Goal: Find contact information: Find contact information

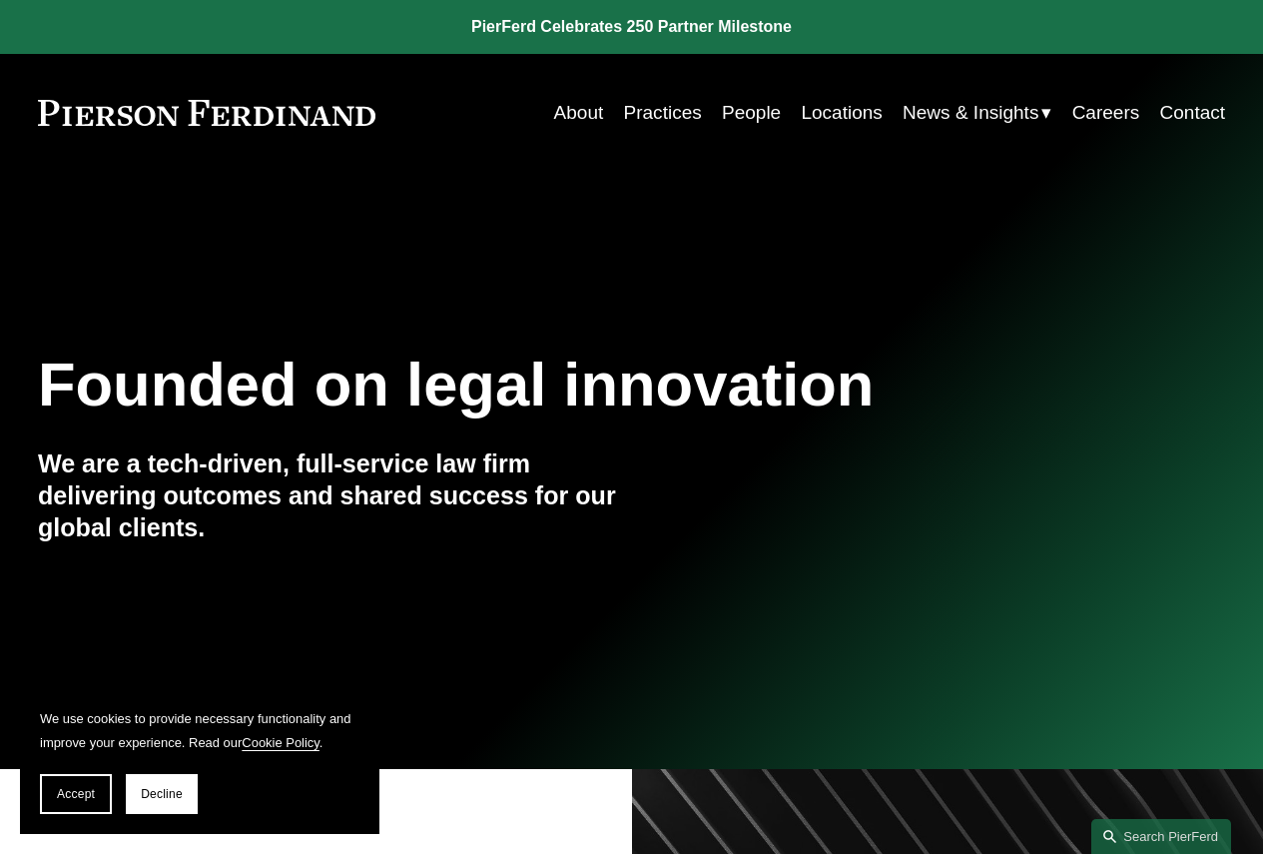
click at [1171, 117] on link "Contact" at bounding box center [1193, 113] width 66 height 38
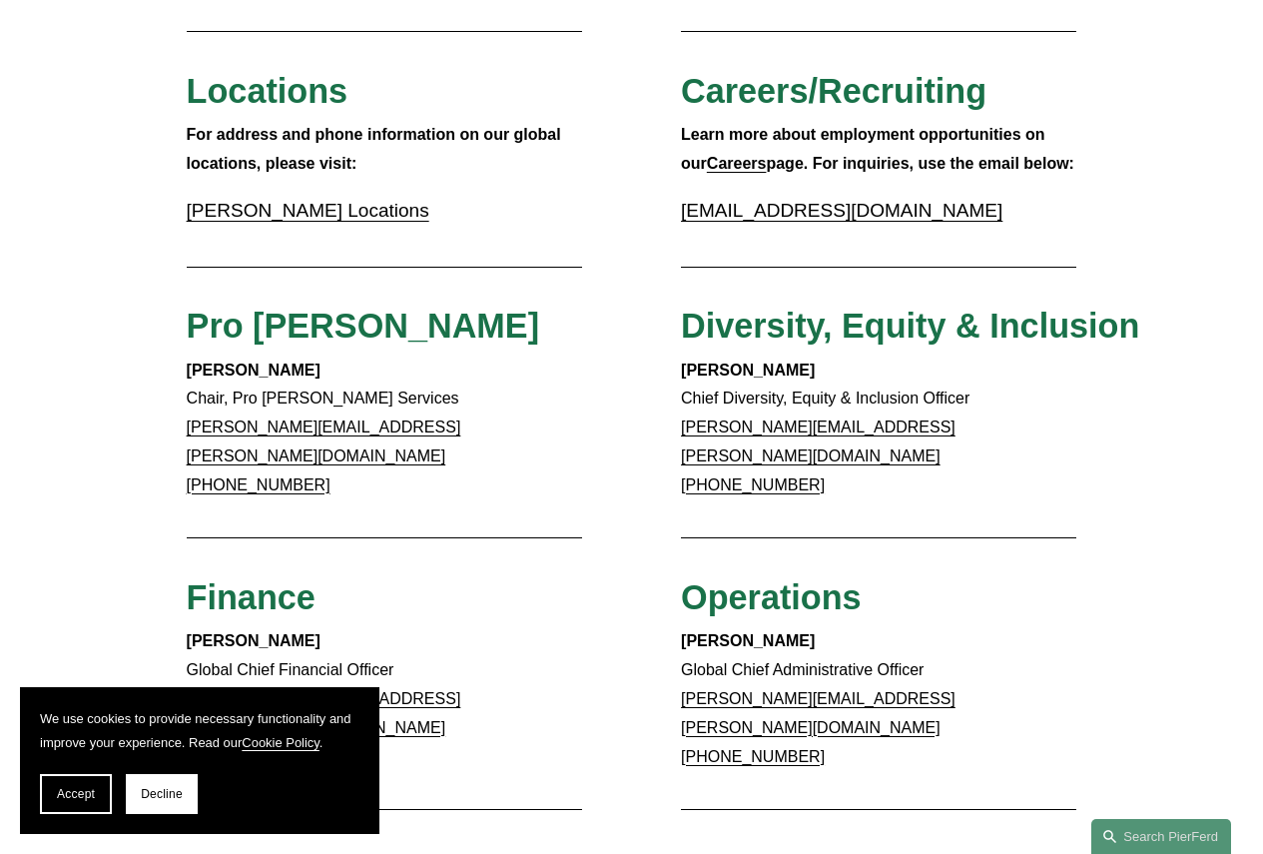
scroll to position [699, 0]
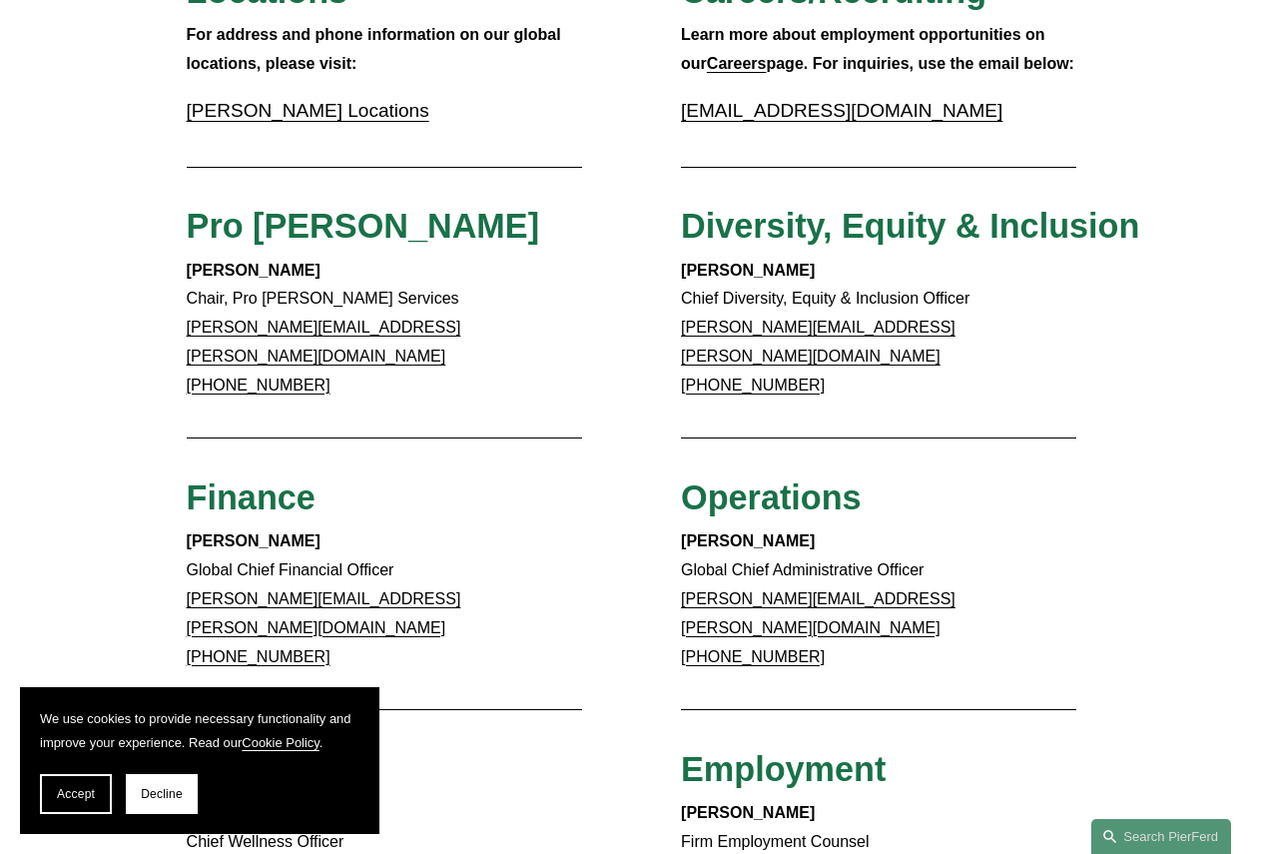
click at [64, 782] on button "Accept" at bounding box center [76, 794] width 72 height 40
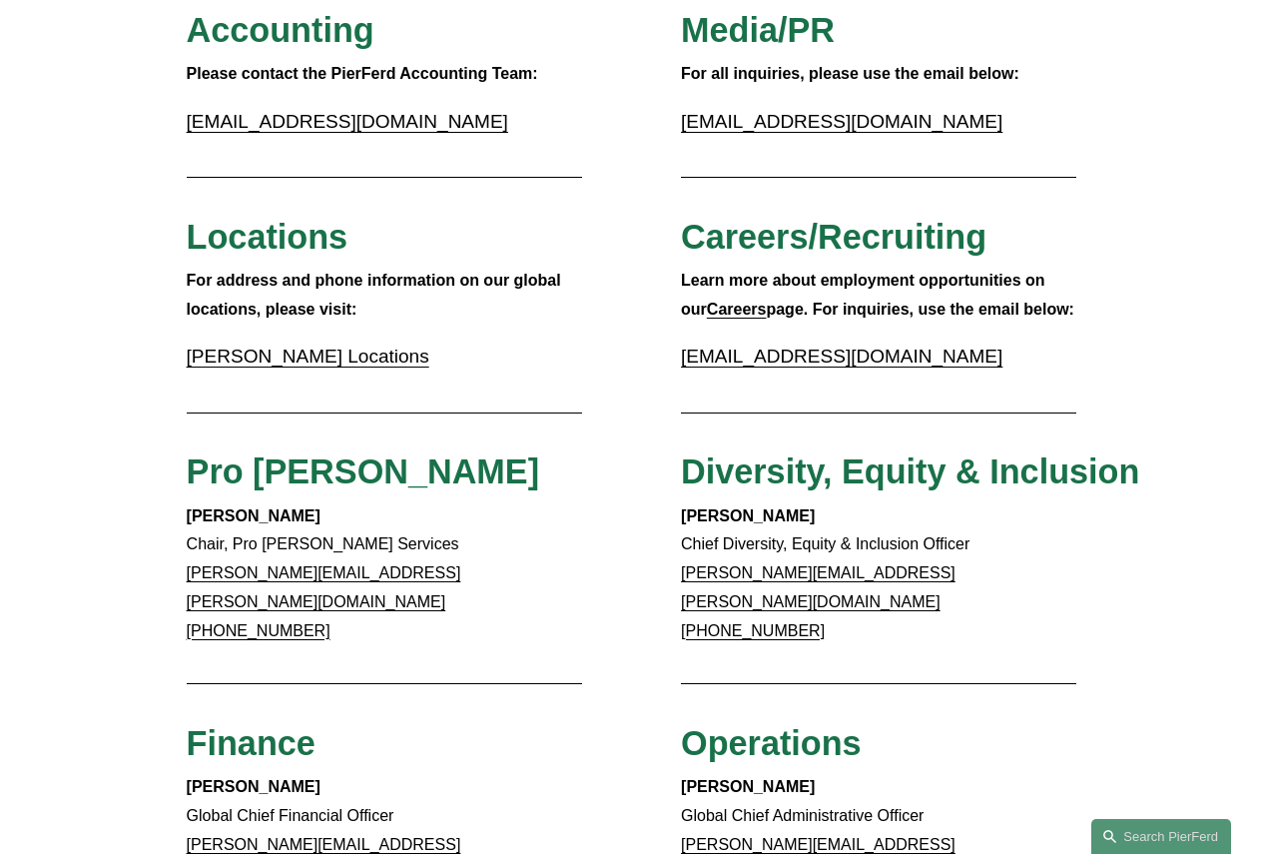
scroll to position [353, 0]
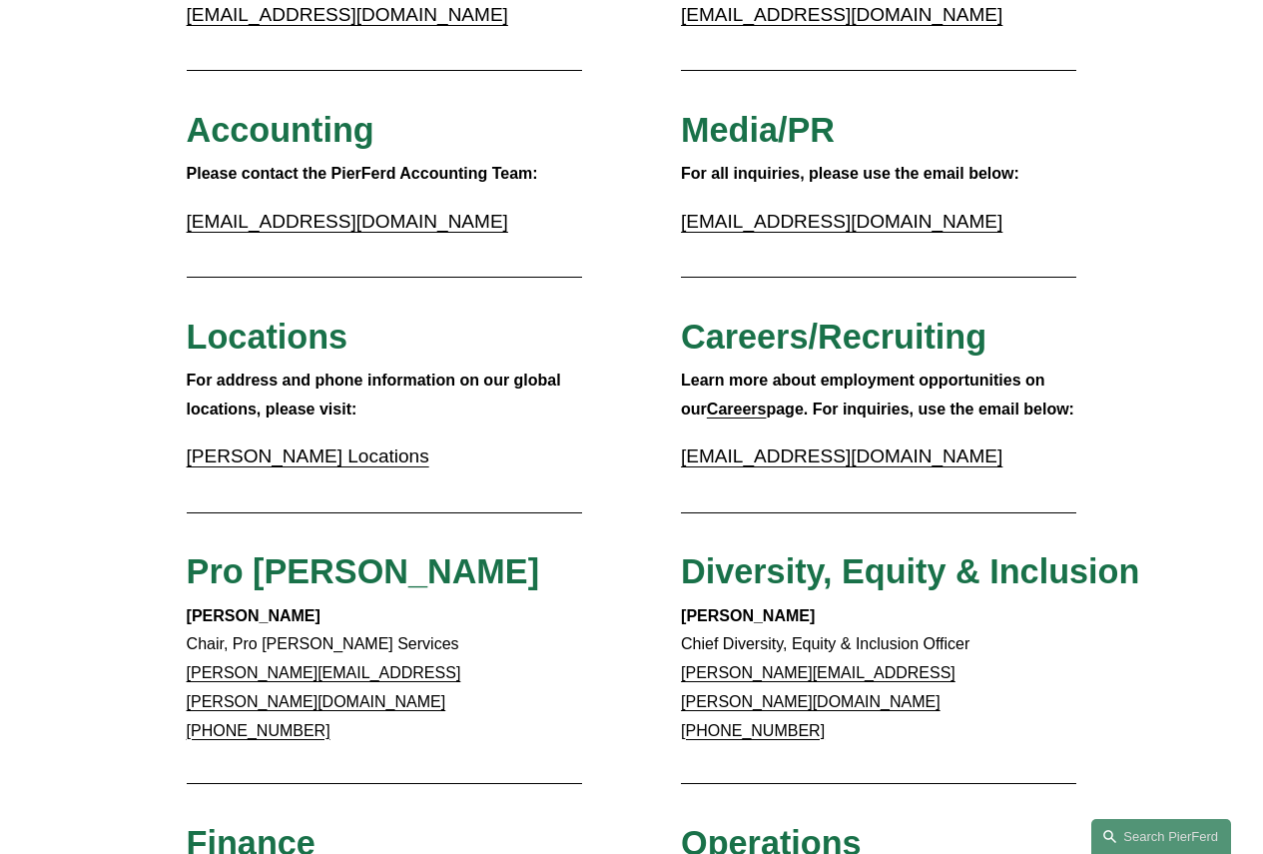
click at [305, 463] on link "Pierson Ferdinand Locations" at bounding box center [308, 455] width 243 height 21
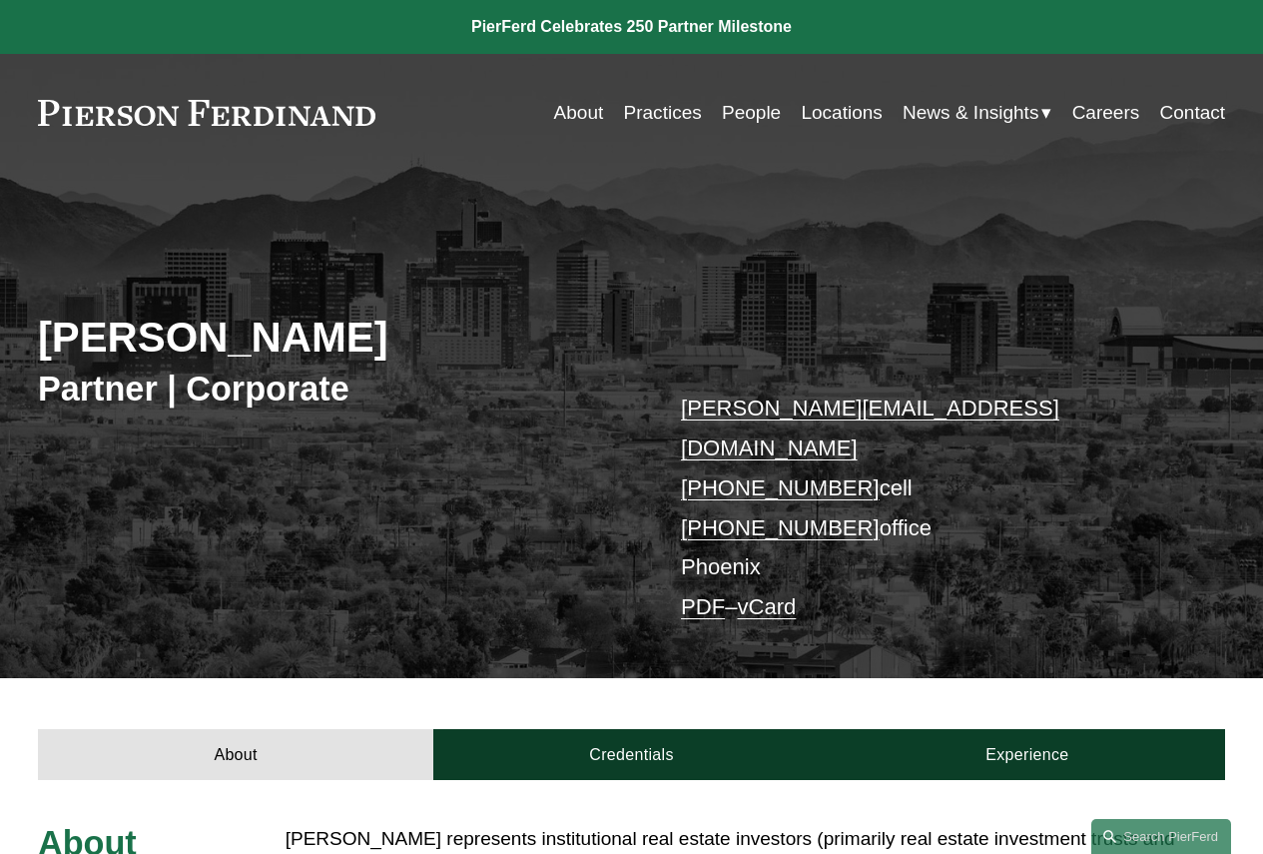
click at [1193, 109] on link "Contact" at bounding box center [1193, 113] width 66 height 38
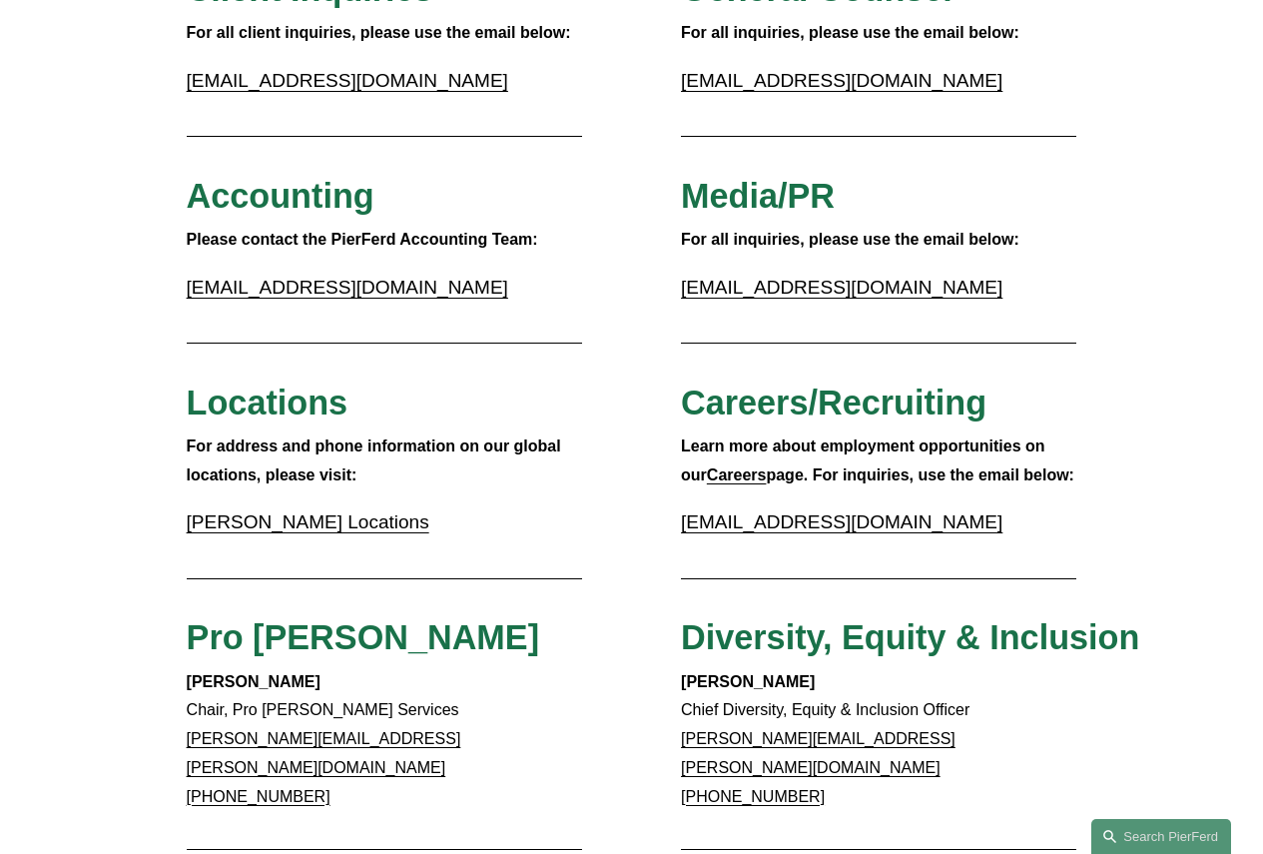
scroll to position [399, 0]
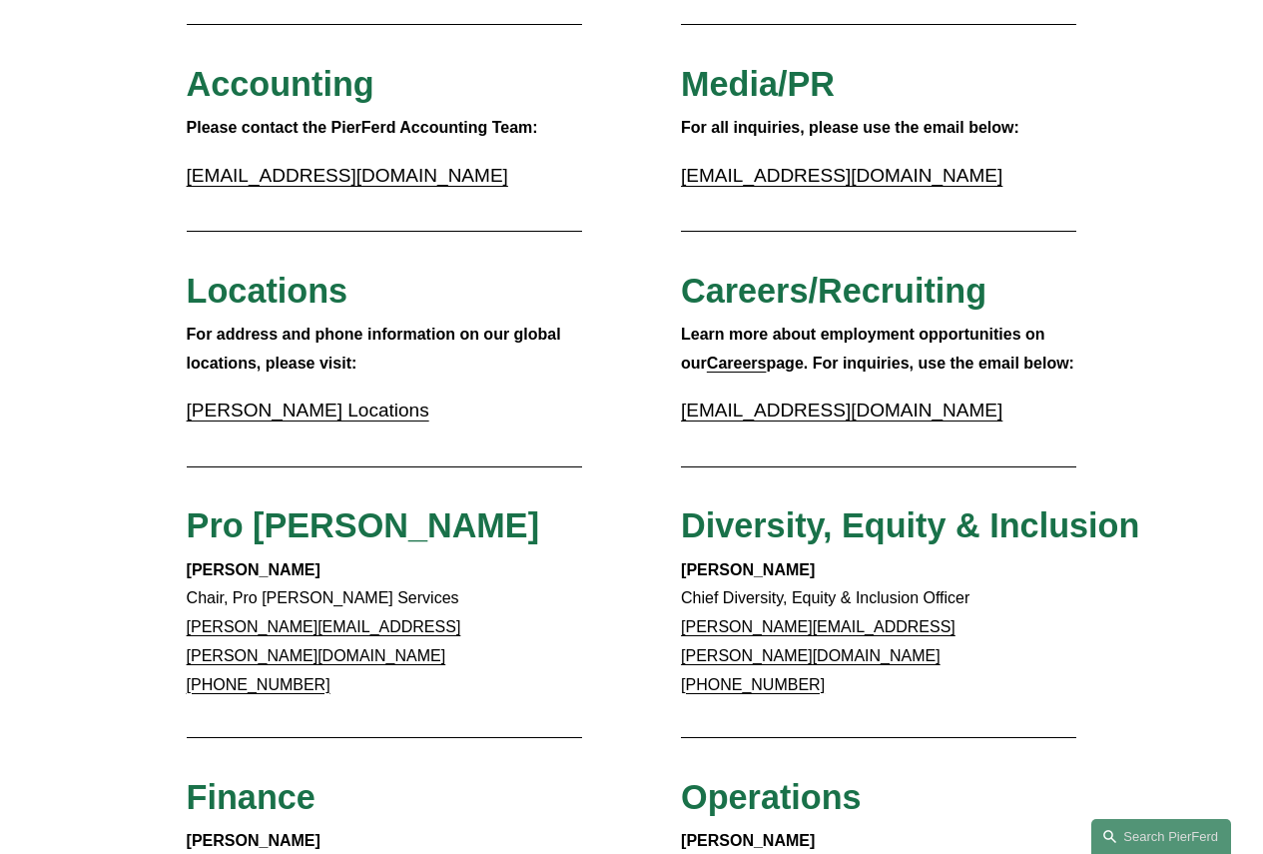
click at [359, 414] on link "Pierson Ferdinand Locations" at bounding box center [308, 409] width 243 height 21
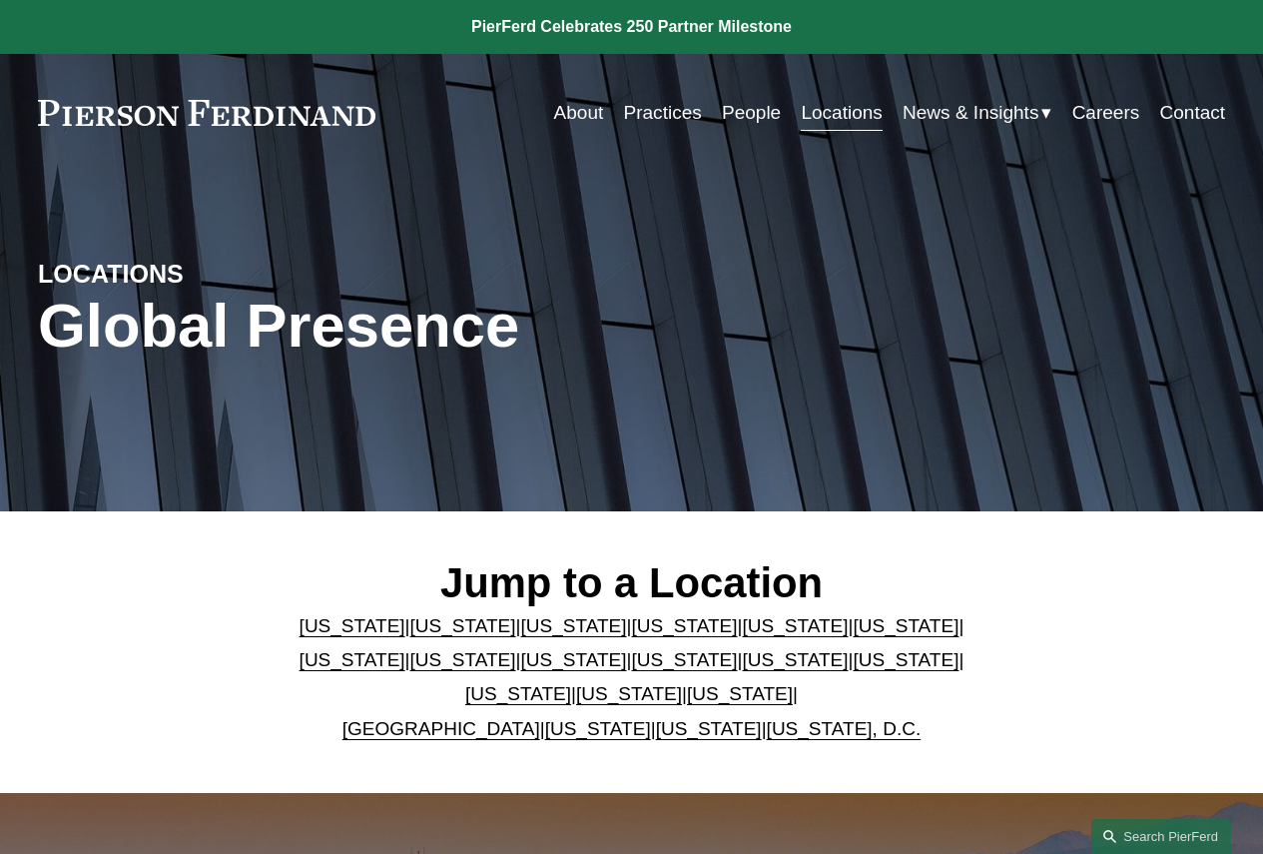
click at [338, 634] on link "[US_STATE]" at bounding box center [353, 625] width 106 height 21
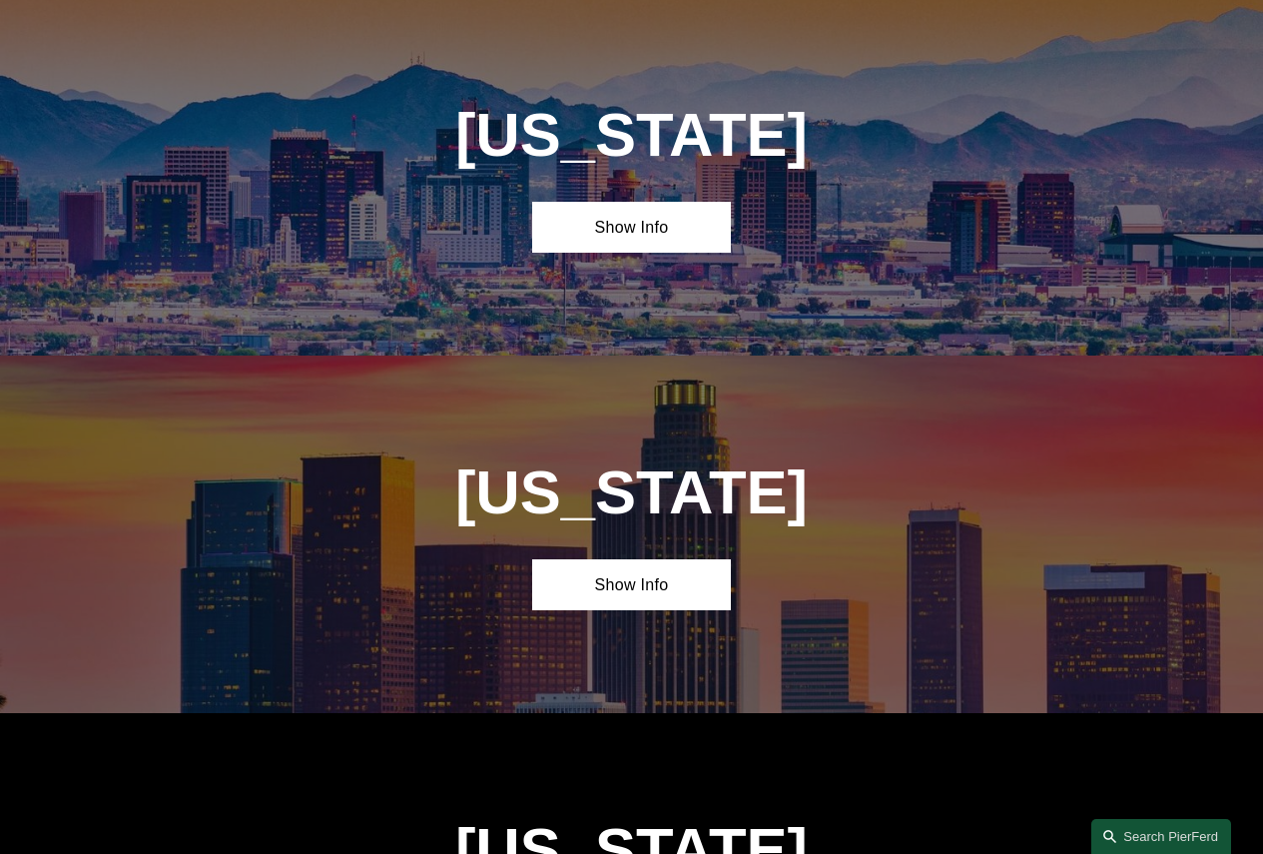
scroll to position [797, 0]
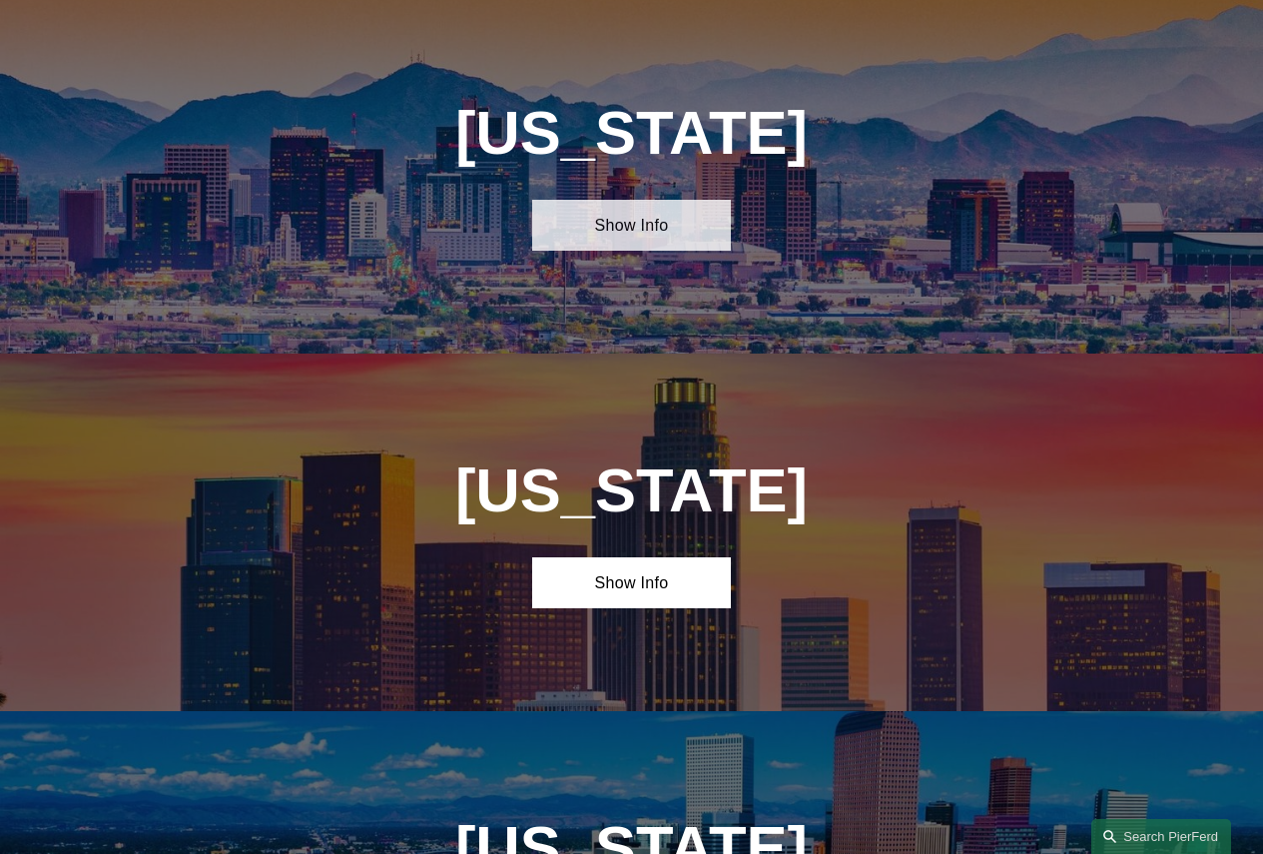
click at [657, 233] on link "Show Info" at bounding box center [631, 225] width 198 height 51
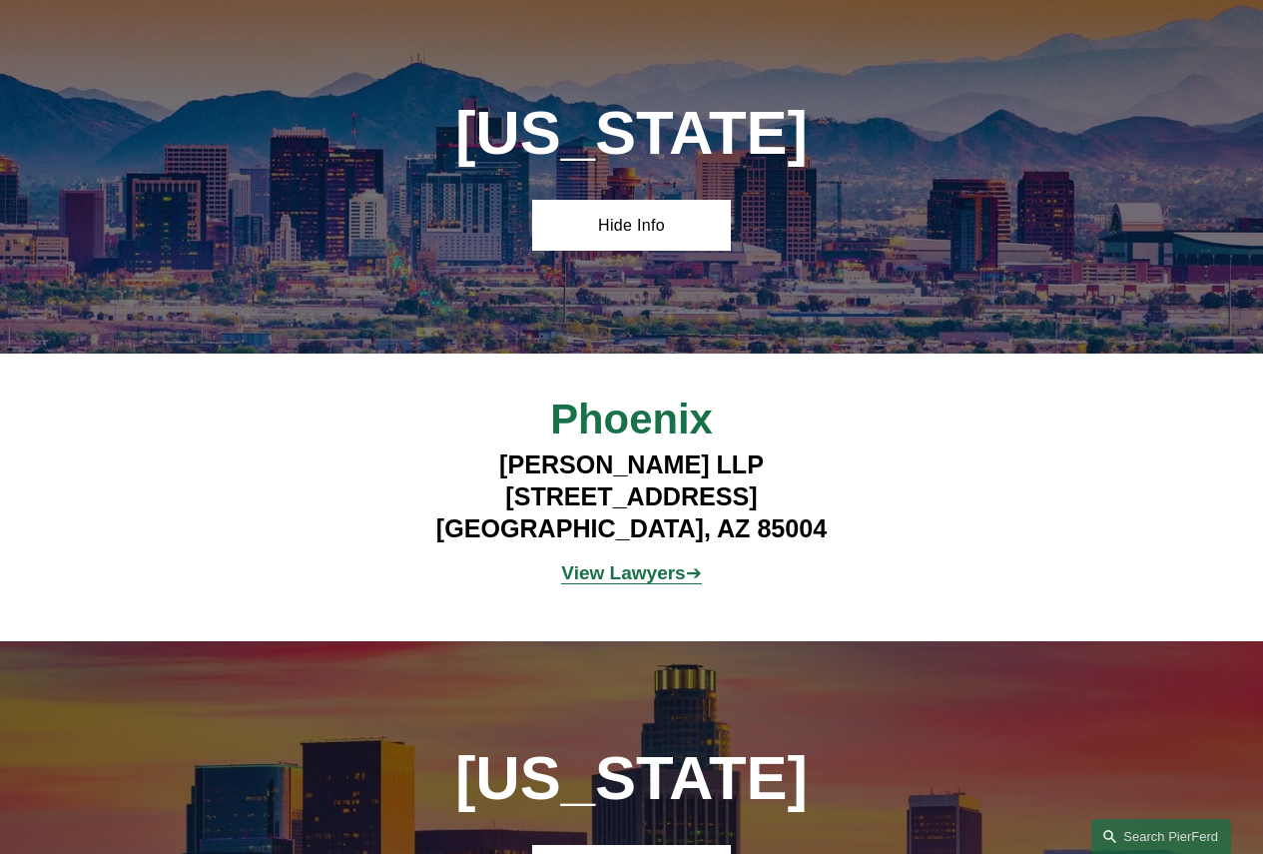
click at [619, 583] on strong "View Lawyers" at bounding box center [623, 572] width 124 height 21
drag, startPoint x: 445, startPoint y: 504, endPoint x: 818, endPoint y: 522, distance: 372.9
click at [818, 522] on h4 "Pierson Ferdinand LLP 2 North Central Ave, Suite 1800 Phoenix, AZ 85004" at bounding box center [631, 497] width 494 height 96
copy h4 "2 North Central Ave, Suite 1800"
drag, startPoint x: 1005, startPoint y: 553, endPoint x: 1001, endPoint y: 540, distance: 13.6
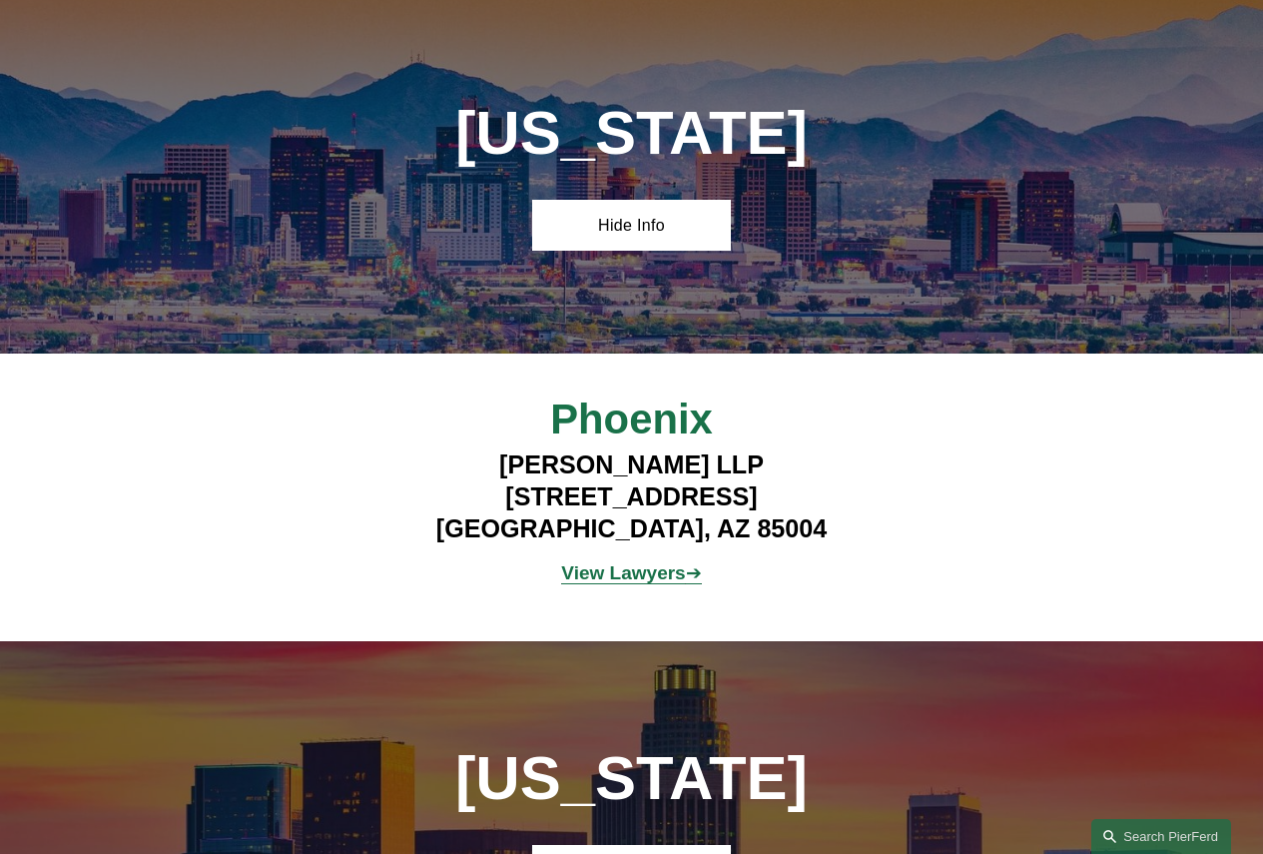
click at [1004, 544] on div "Phoenix Pierson Ferdinand LLP 2 North Central Ave, Suite 1800 Phoenix, AZ 85004…" at bounding box center [631, 496] width 1263 height 205
drag, startPoint x: 445, startPoint y: 501, endPoint x: 816, endPoint y: 514, distance: 370.7
click at [816, 514] on h4 "Pierson Ferdinand LLP 2 North Central Ave, Suite 1800 Phoenix, AZ 85004" at bounding box center [631, 497] width 494 height 96
copy h4 "2 North Central Ave, Suite 1800"
click at [972, 538] on div "Phoenix Pierson Ferdinand LLP 2 North Central Ave, Suite 1800 Phoenix, AZ 85004…" at bounding box center [631, 496] width 1263 height 205
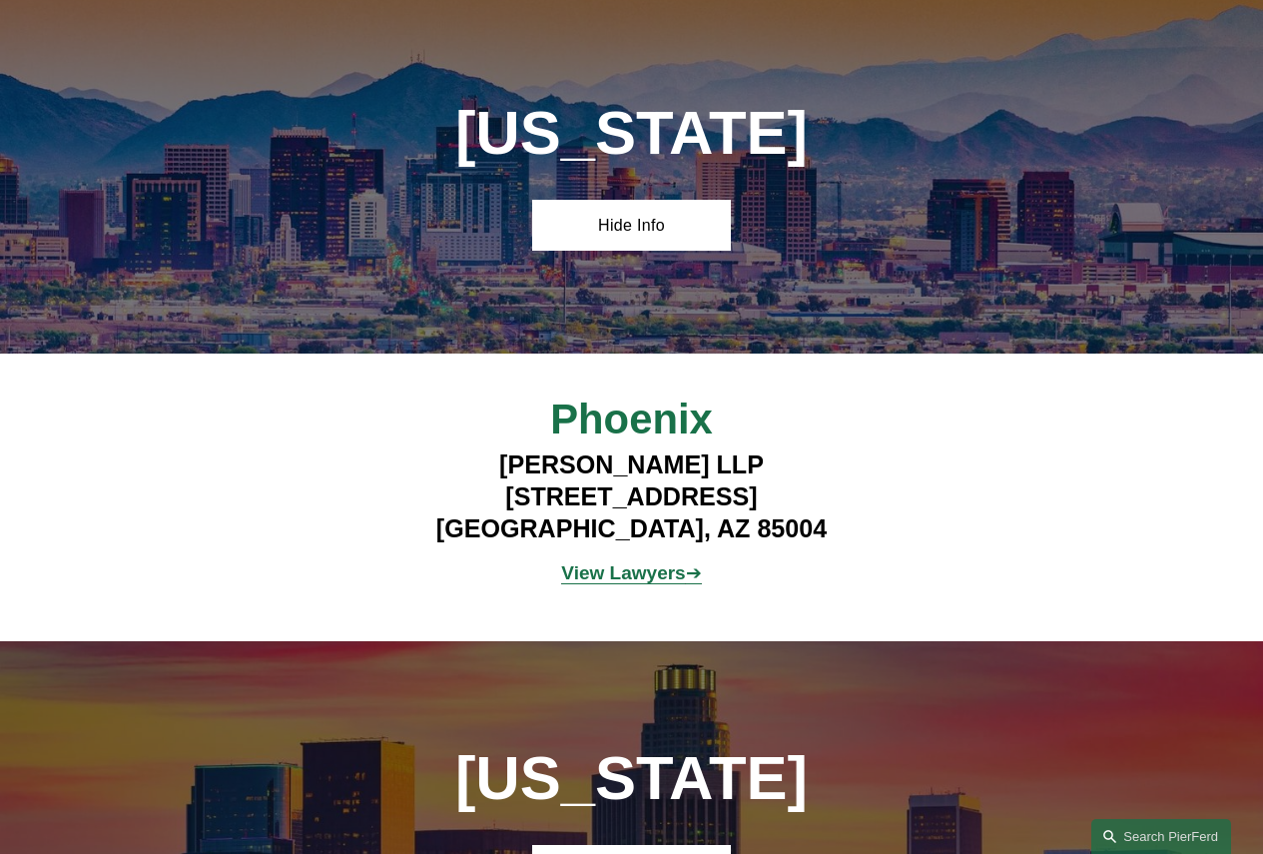
drag, startPoint x: 497, startPoint y: 471, endPoint x: 808, endPoint y: 485, distance: 310.8
click at [808, 485] on h4 "Pierson Ferdinand LLP 2 North Central Ave, Suite 1800 Phoenix, AZ 85004" at bounding box center [631, 497] width 494 height 96
copy h4 "Pierson Ferdinand LLP"
